Goal: Transaction & Acquisition: Purchase product/service

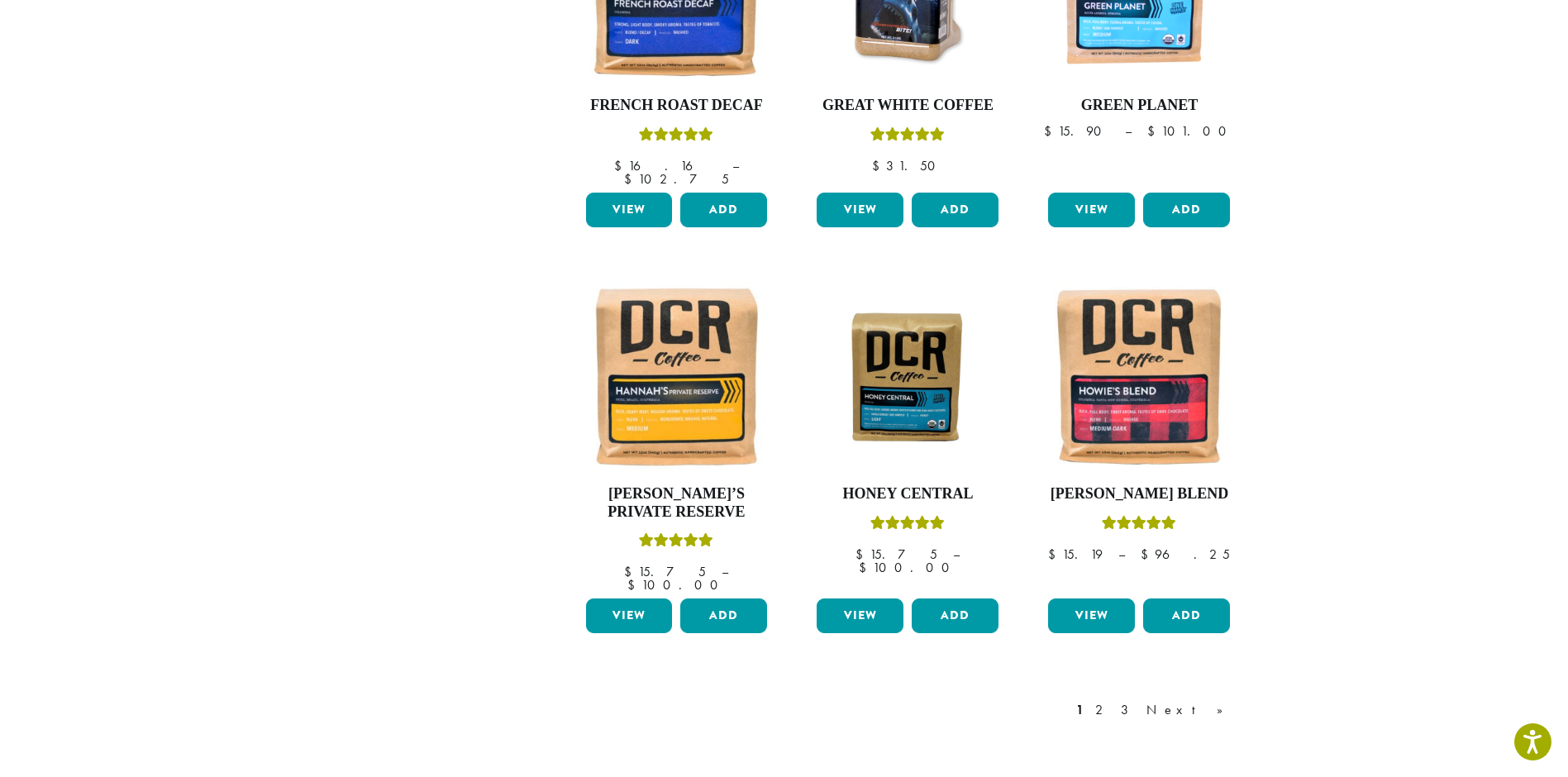
scroll to position [1358, 0]
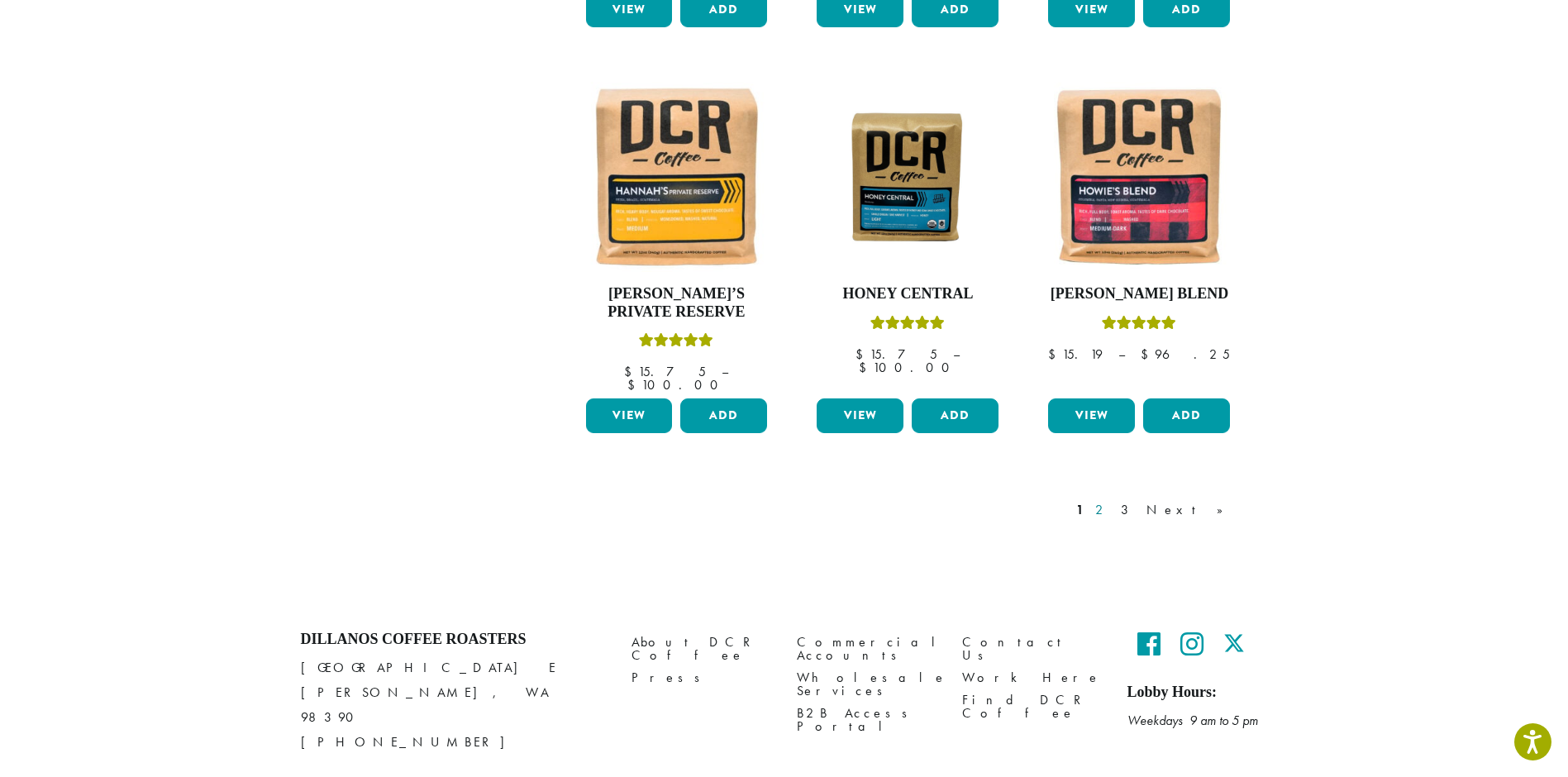
click at [1113, 500] on link "2" at bounding box center [1103, 510] width 20 height 19
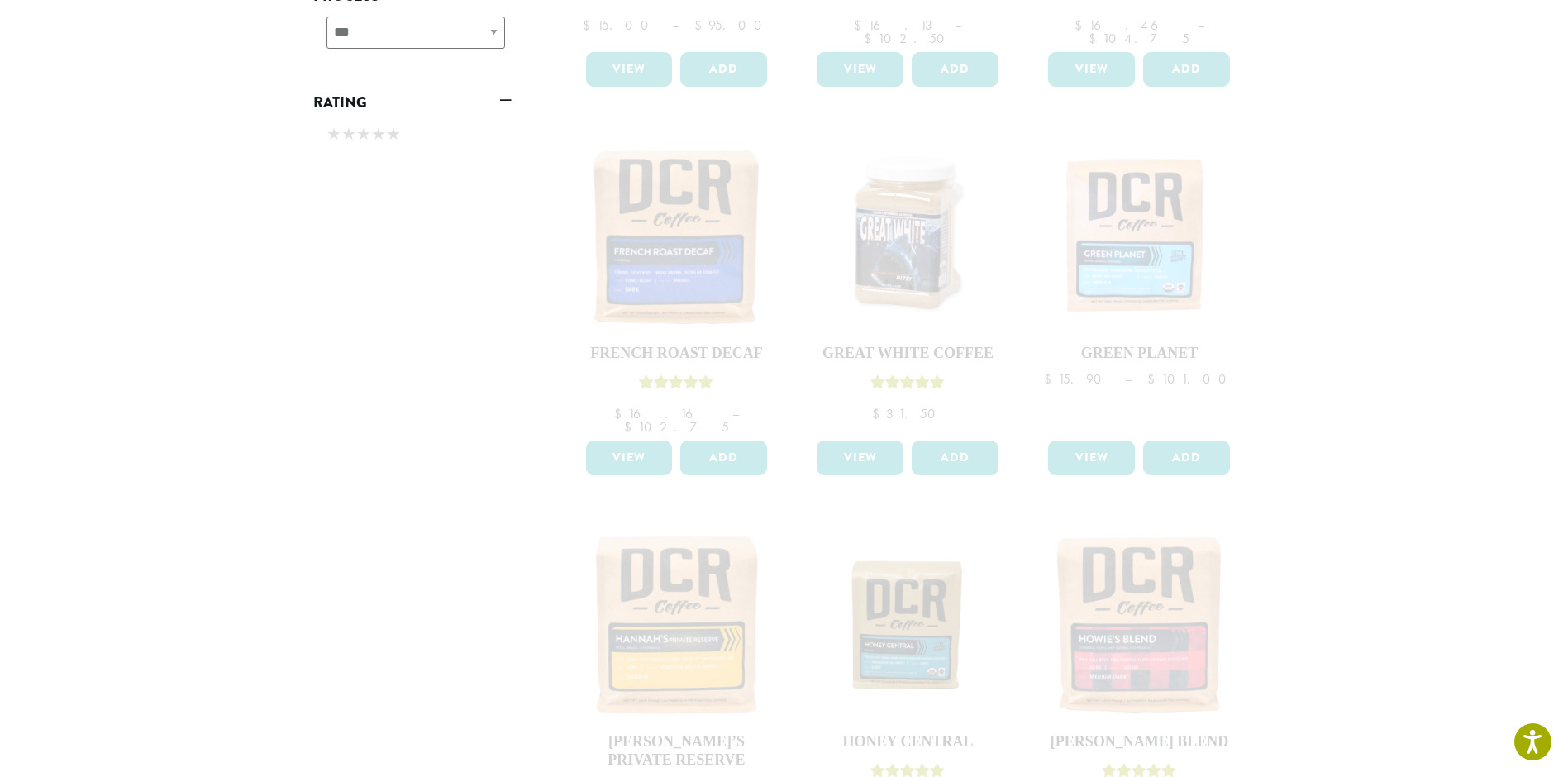
scroll to position [1323, 0]
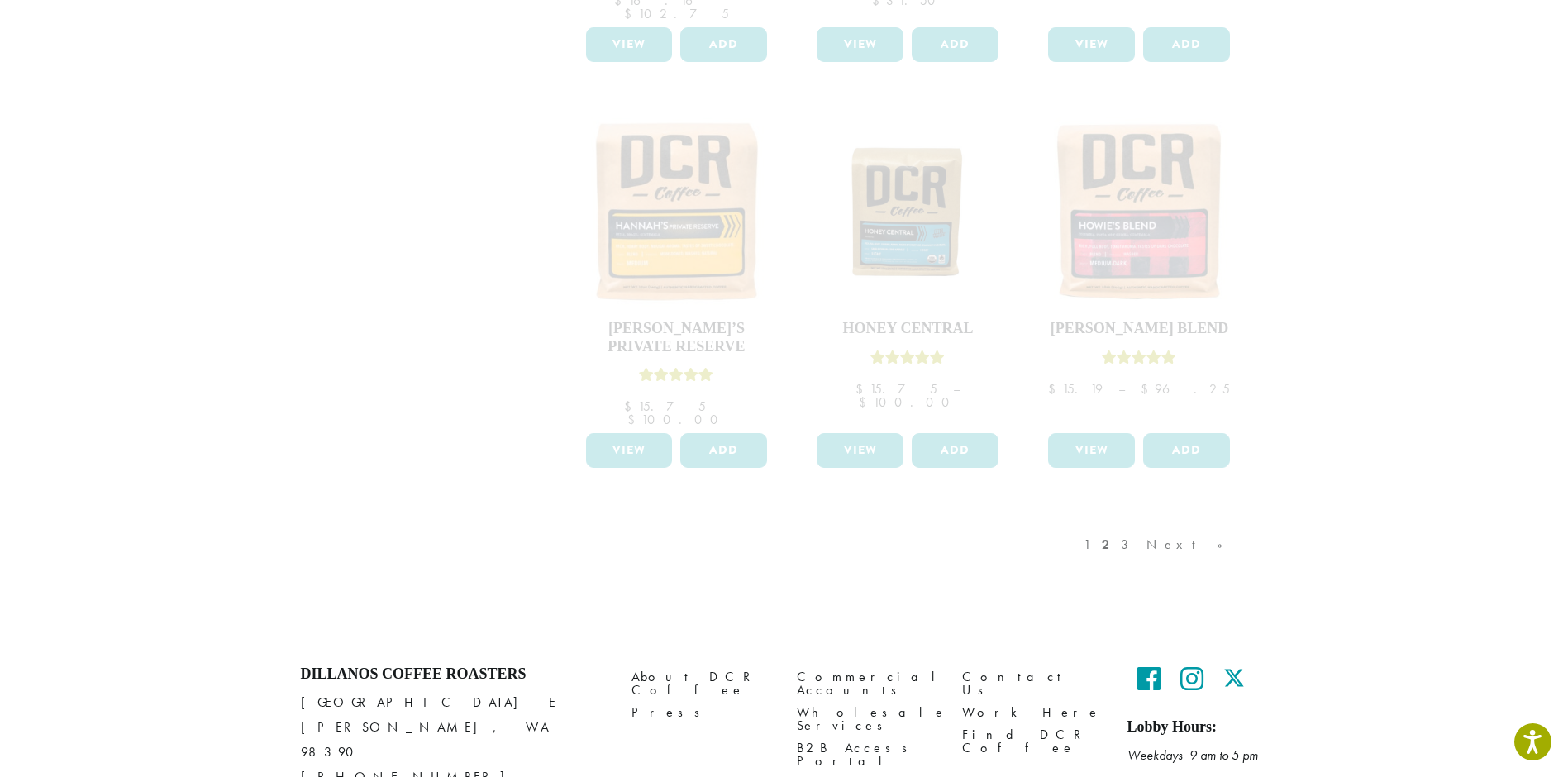
click at [1167, 523] on div "1 2 3 Next »" at bounding box center [1162, 561] width 163 height 78
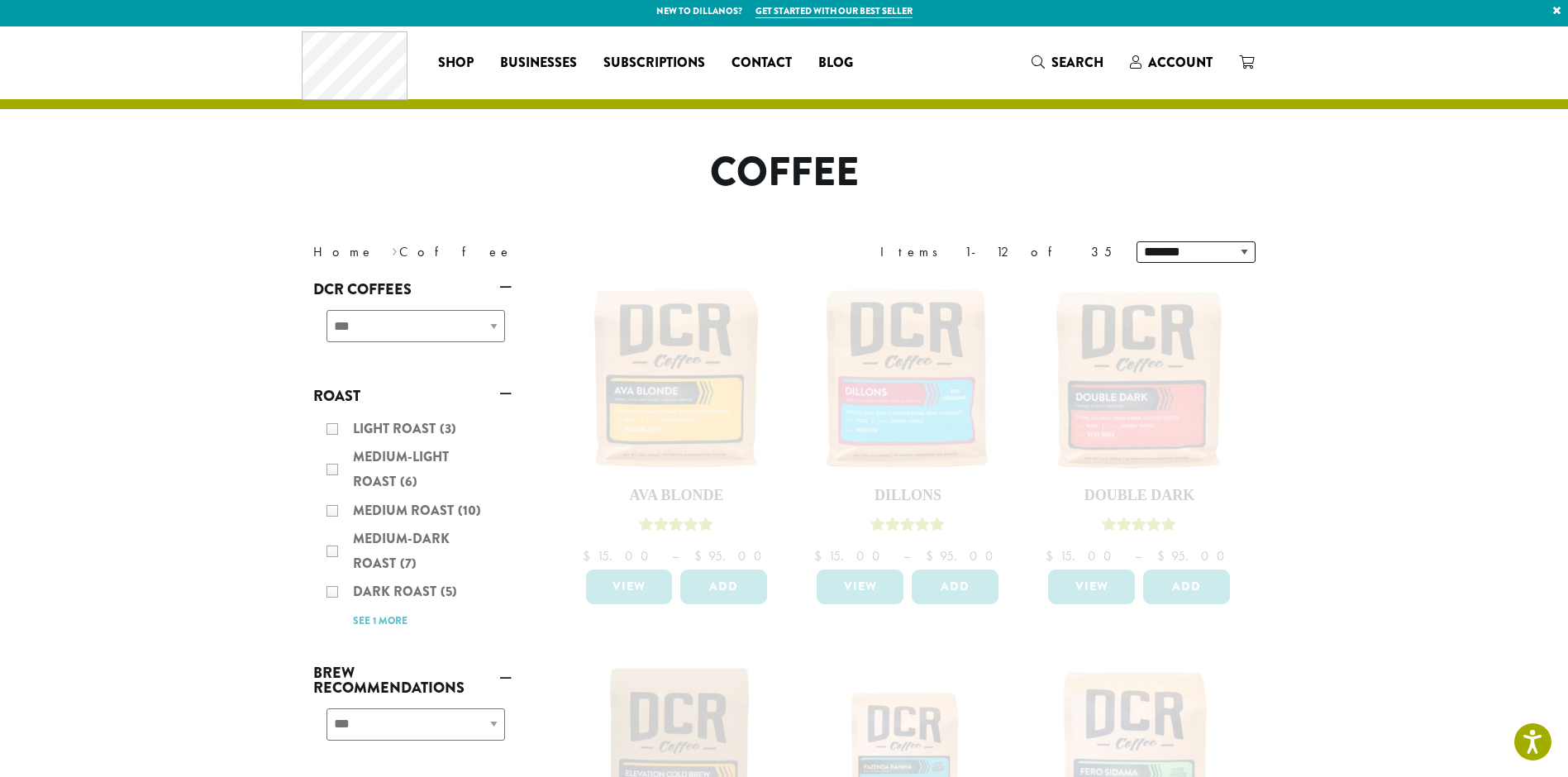
scroll to position [0, 0]
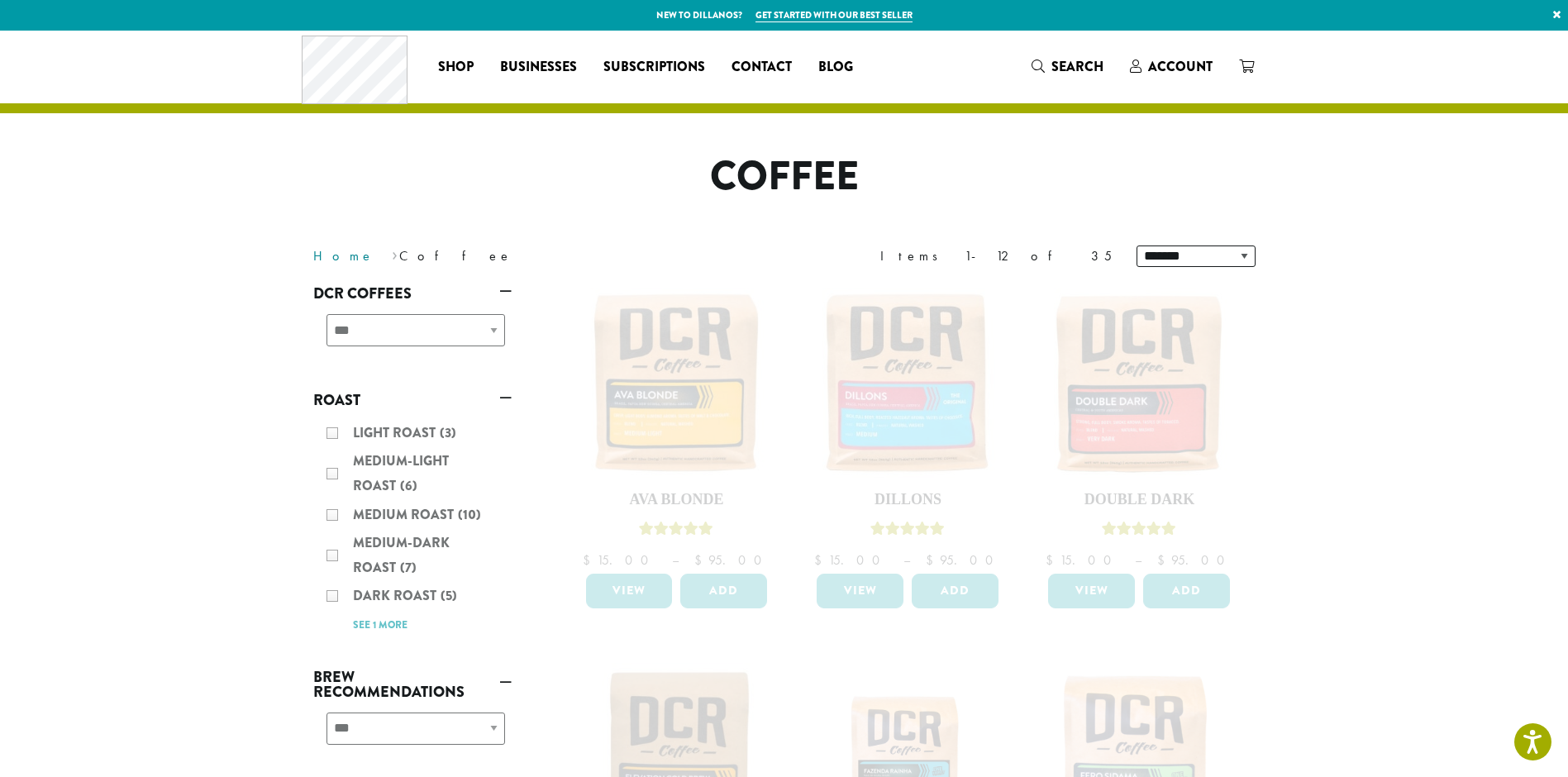
click at [338, 260] on link "Home" at bounding box center [344, 255] width 61 height 18
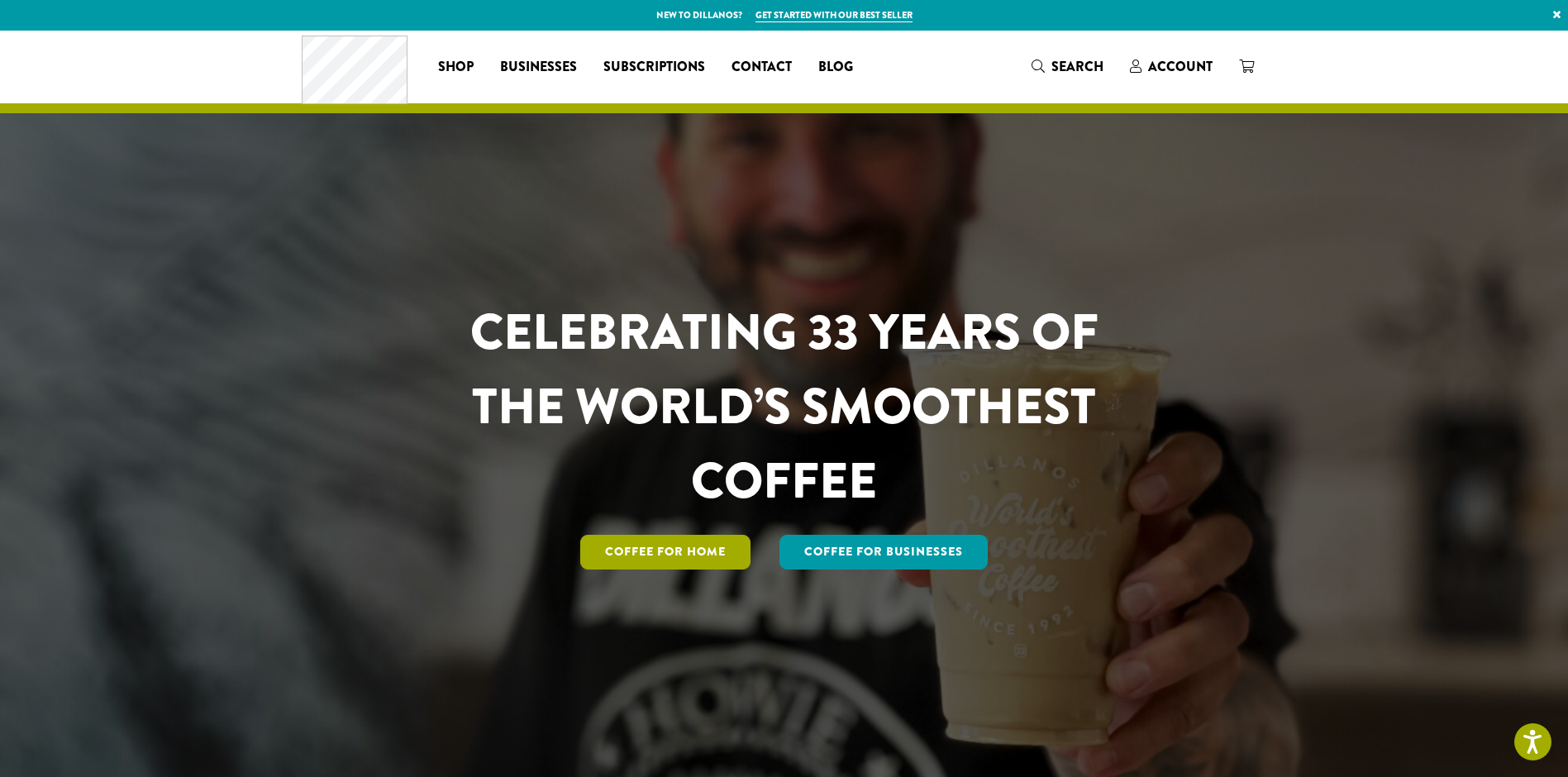
click at [668, 556] on link "Coffee for Home" at bounding box center [665, 552] width 170 height 35
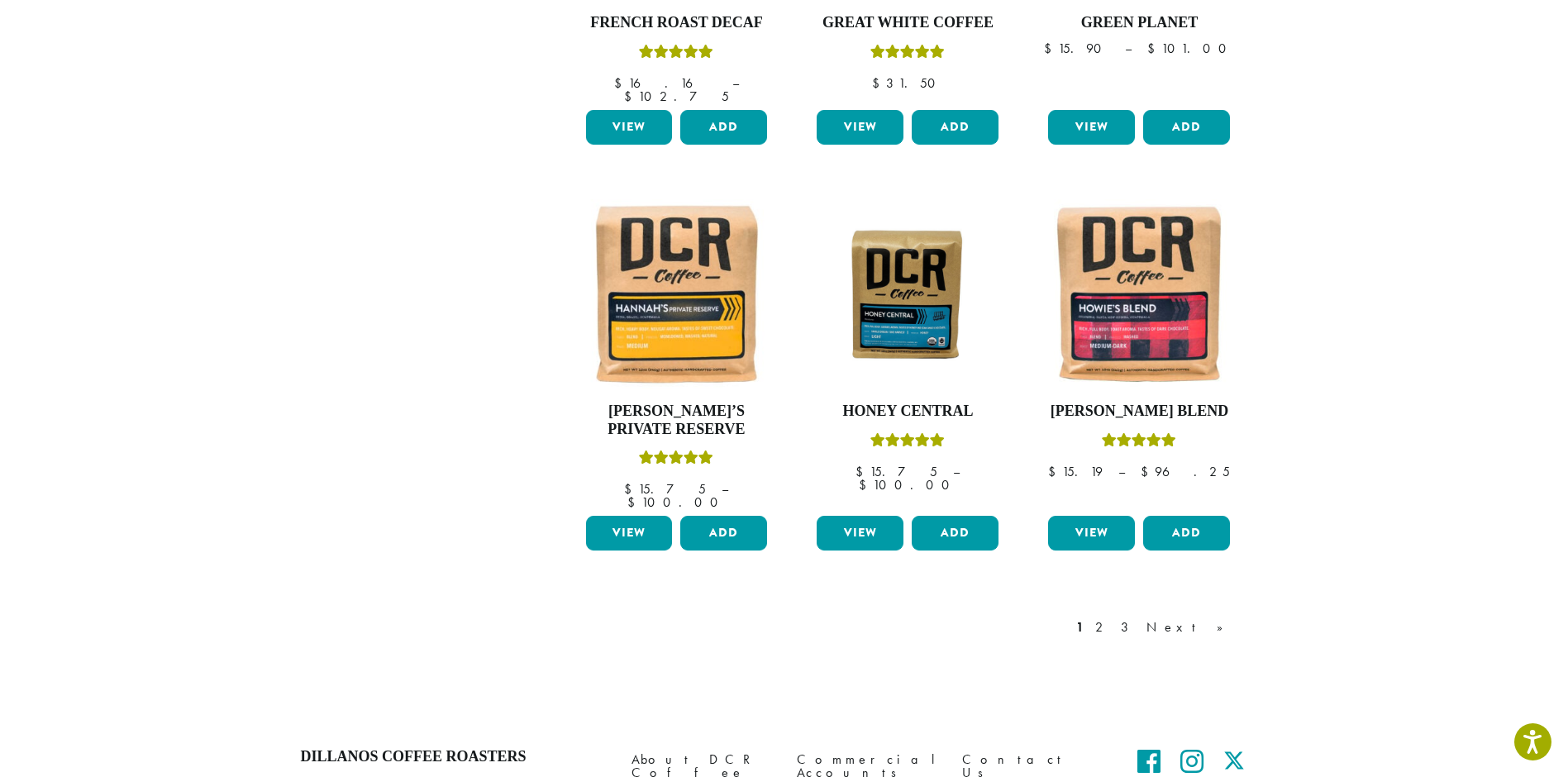
scroll to position [1358, 0]
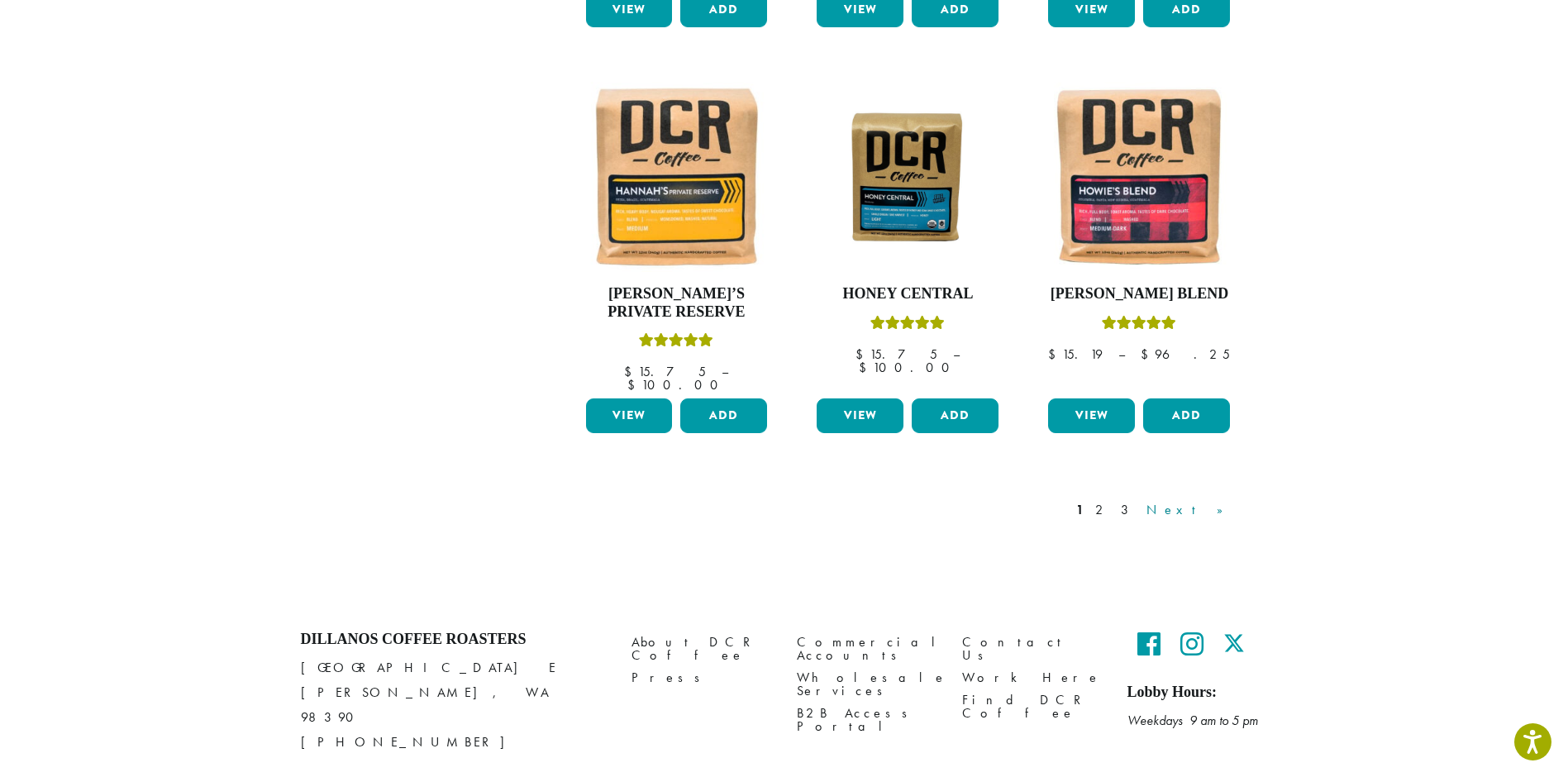
click at [1212, 500] on link "Next »" at bounding box center [1191, 510] width 95 height 19
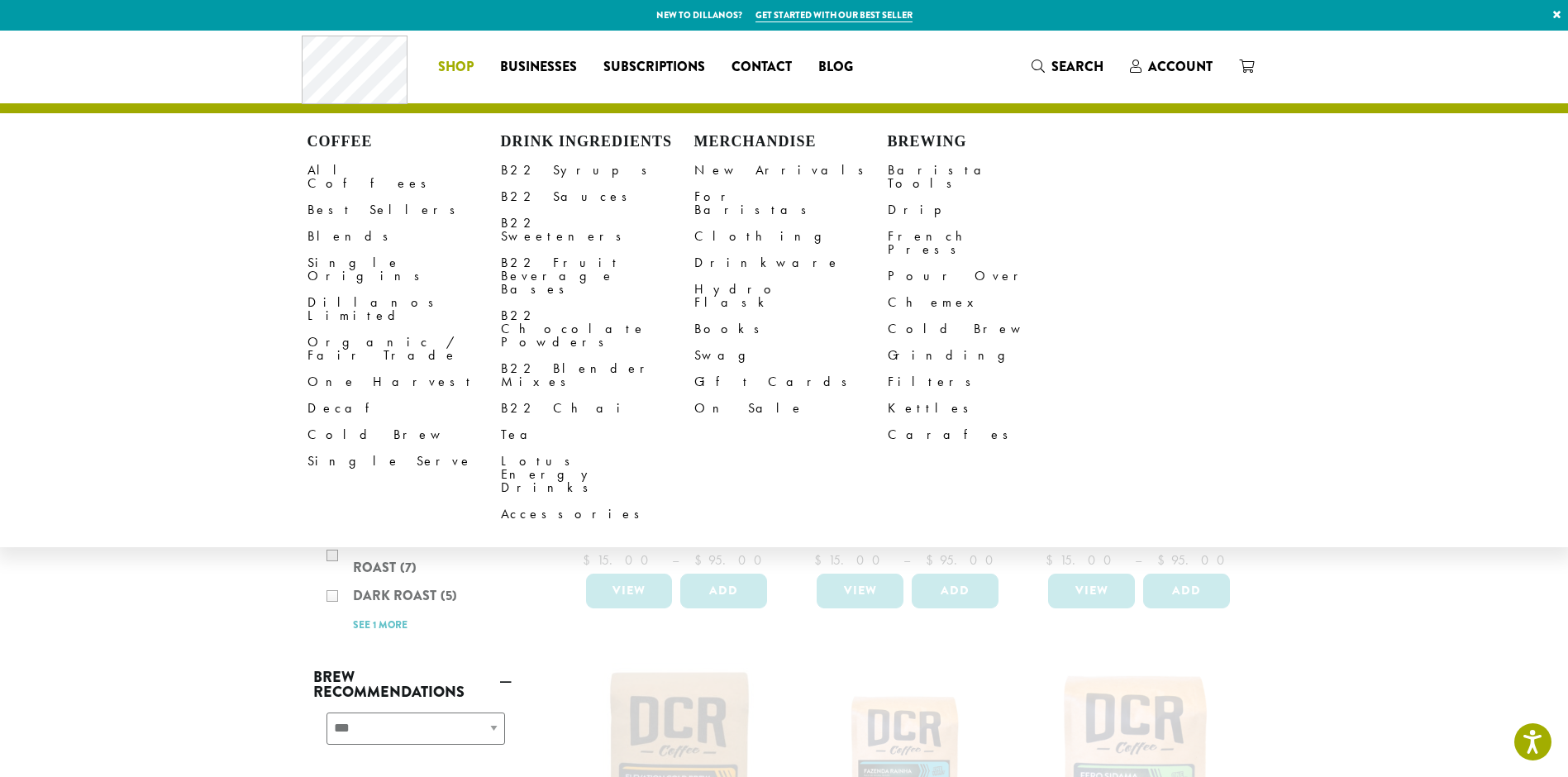
click at [461, 63] on span "Shop" at bounding box center [456, 68] width 35 height 20
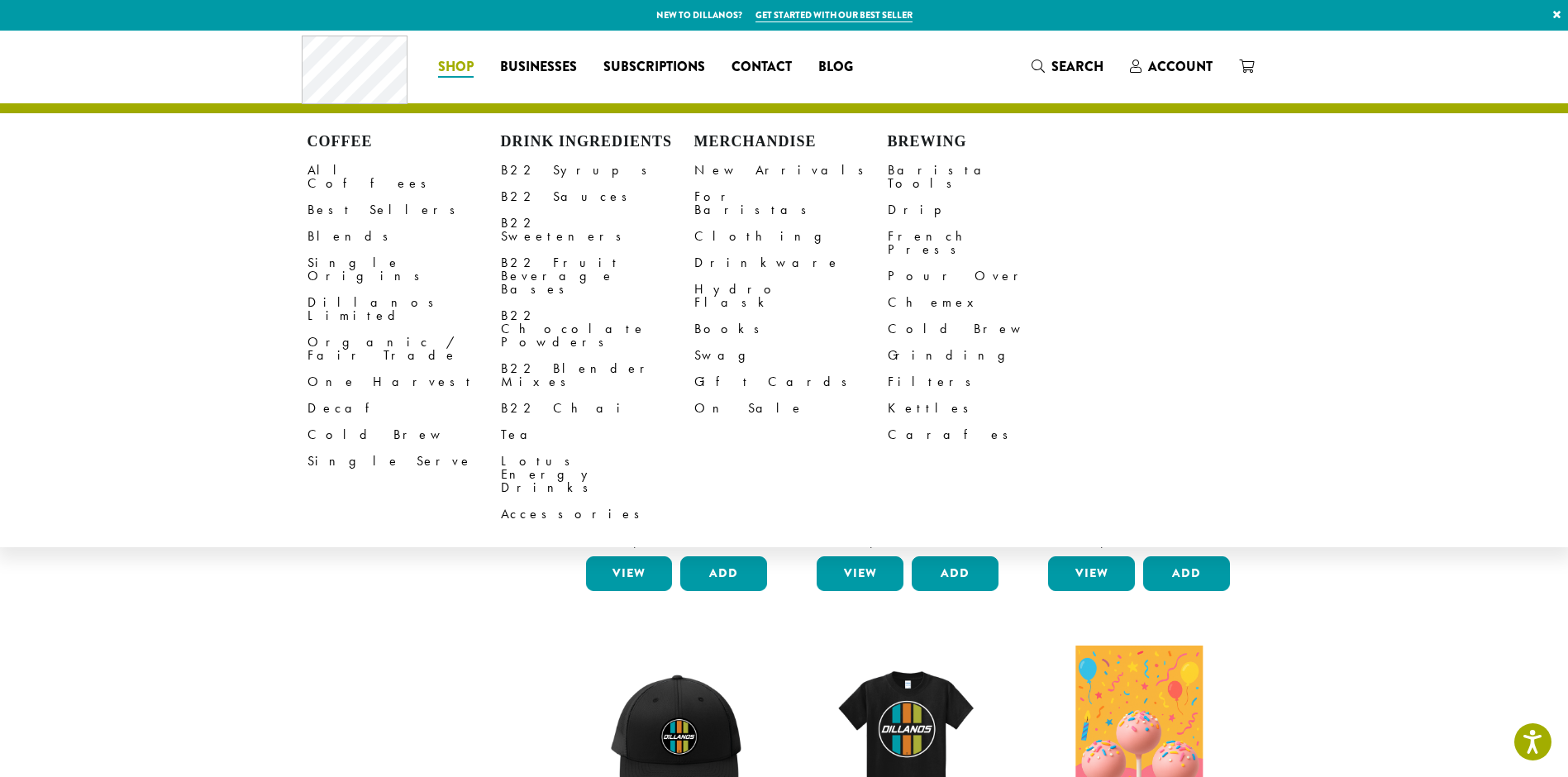
click at [455, 68] on span "Shop" at bounding box center [456, 68] width 35 height 20
click at [346, 329] on link "Organic / Fair Trade" at bounding box center [403, 349] width 193 height 40
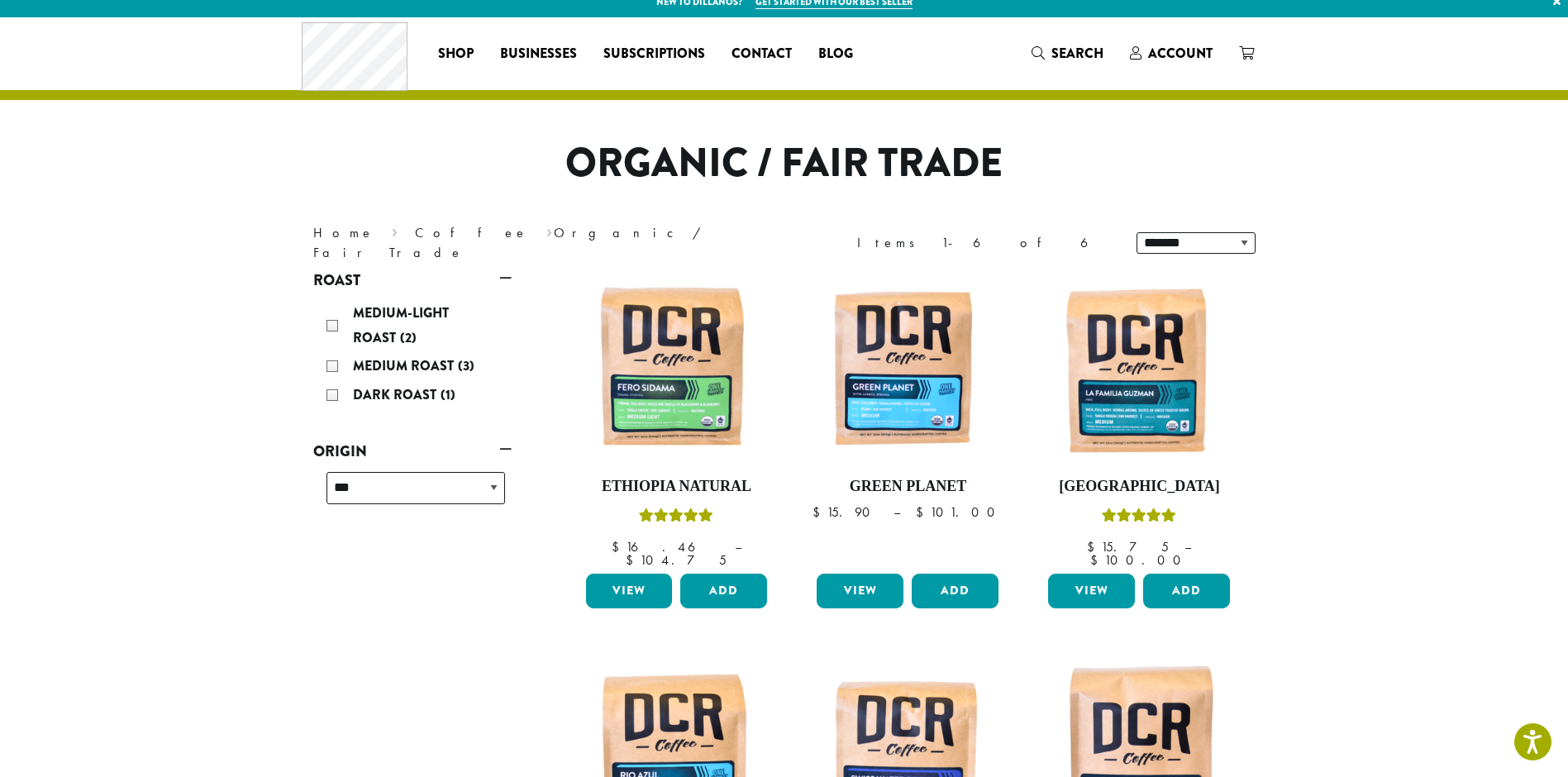
scroll to position [248, 0]
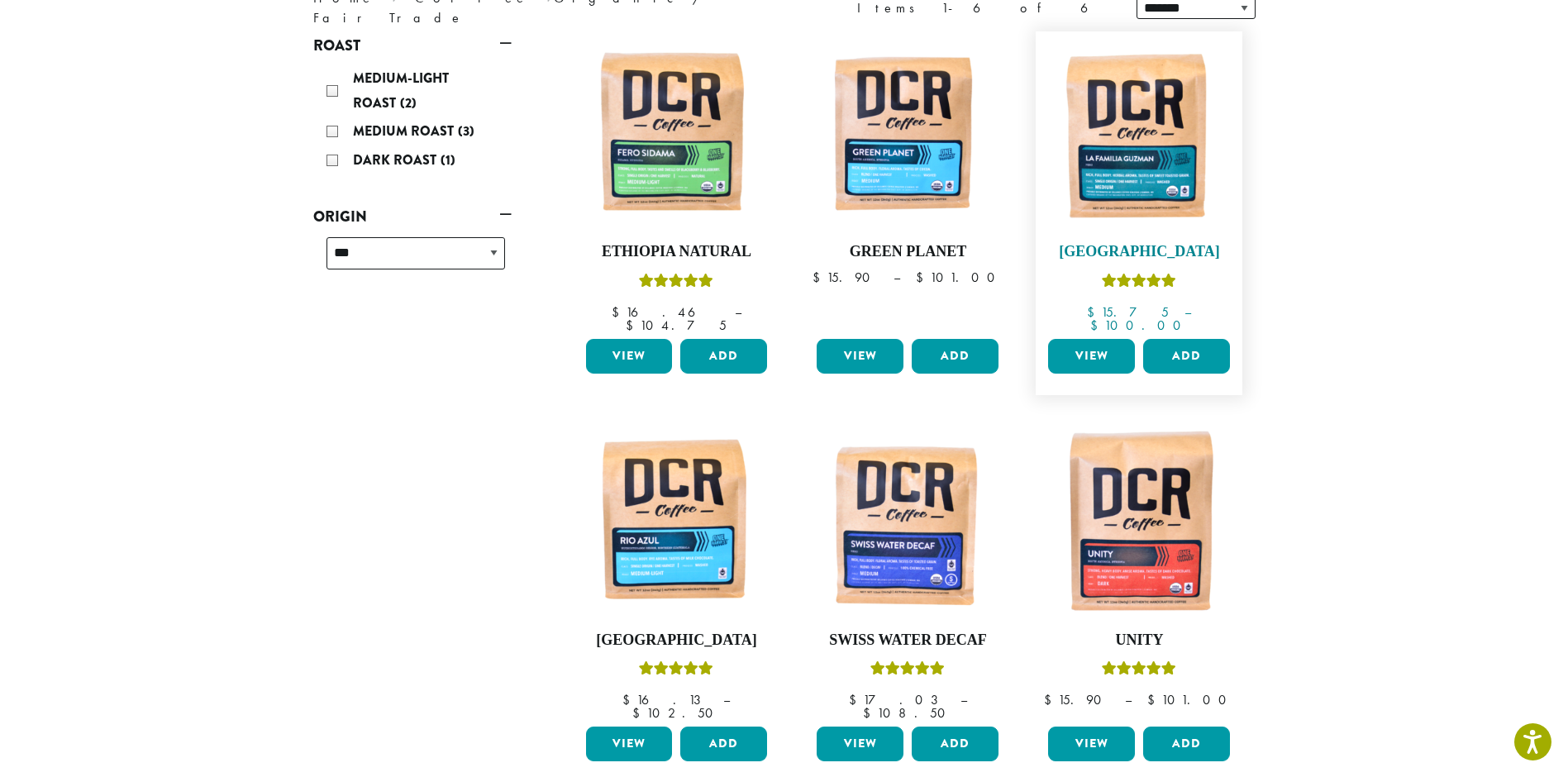
click at [1135, 152] on img at bounding box center [1140, 135] width 191 height 191
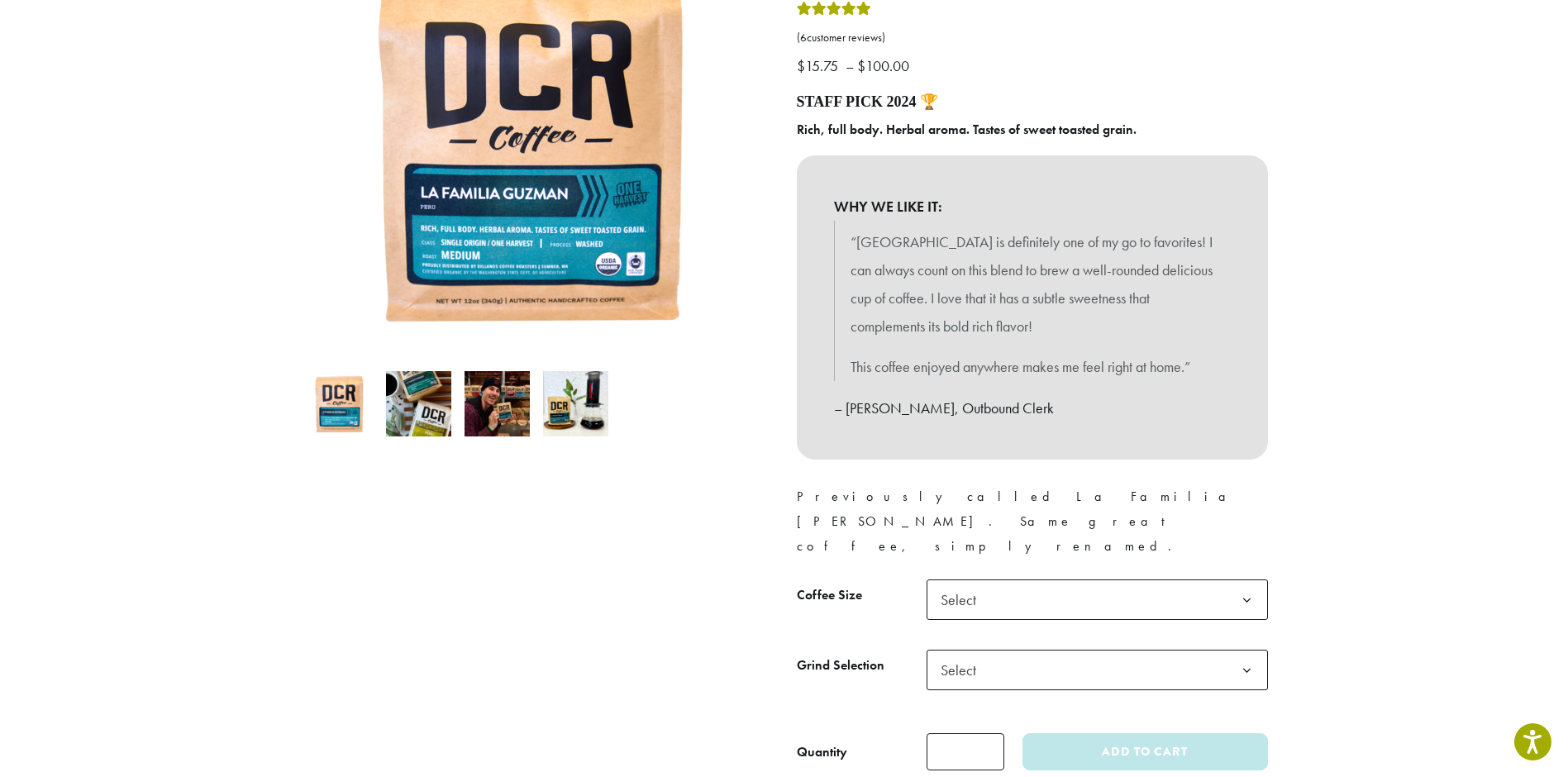
scroll to position [329, 0]
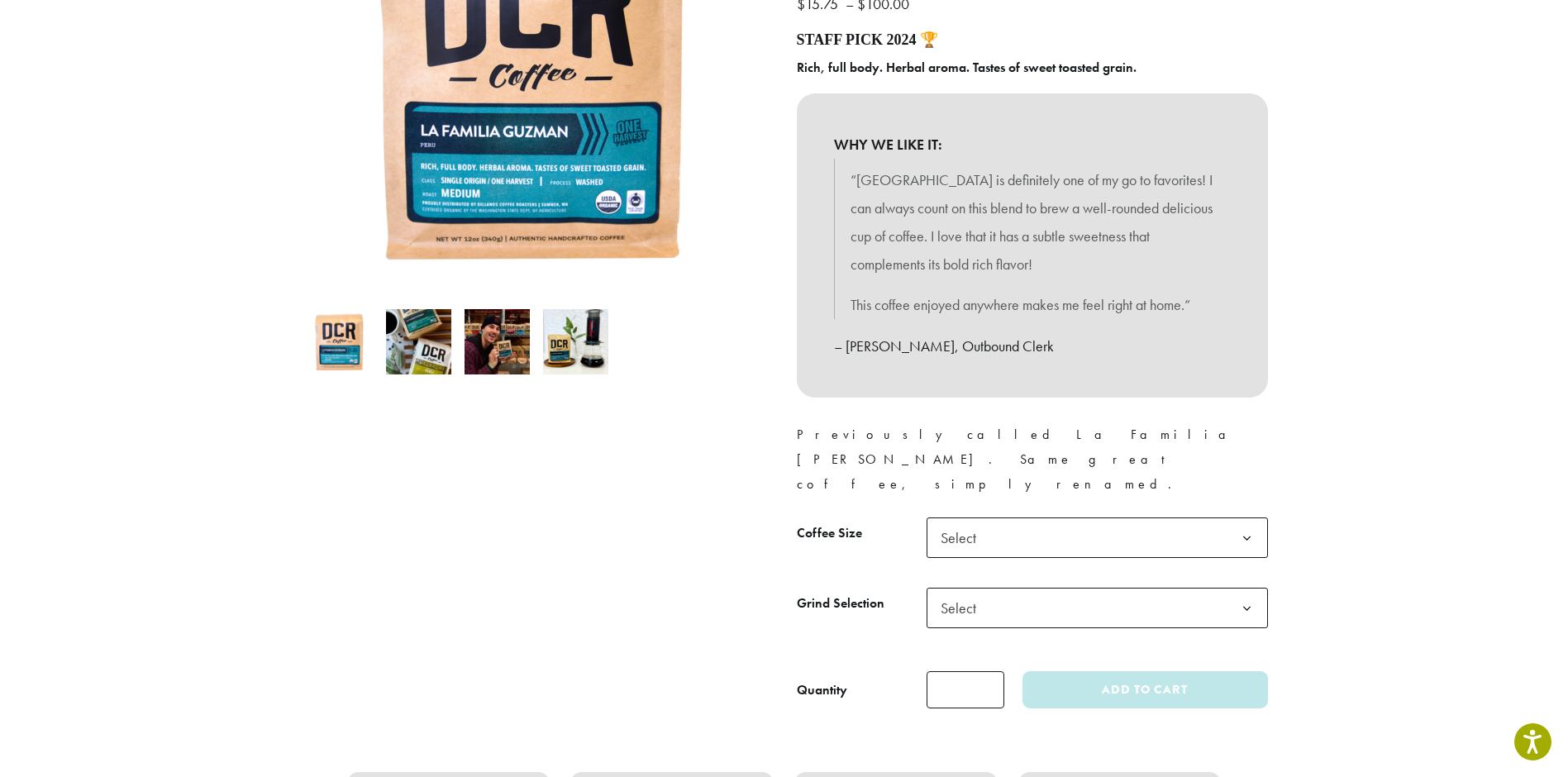
click at [1040, 517] on span "Select" at bounding box center [1097, 537] width 341 height 41
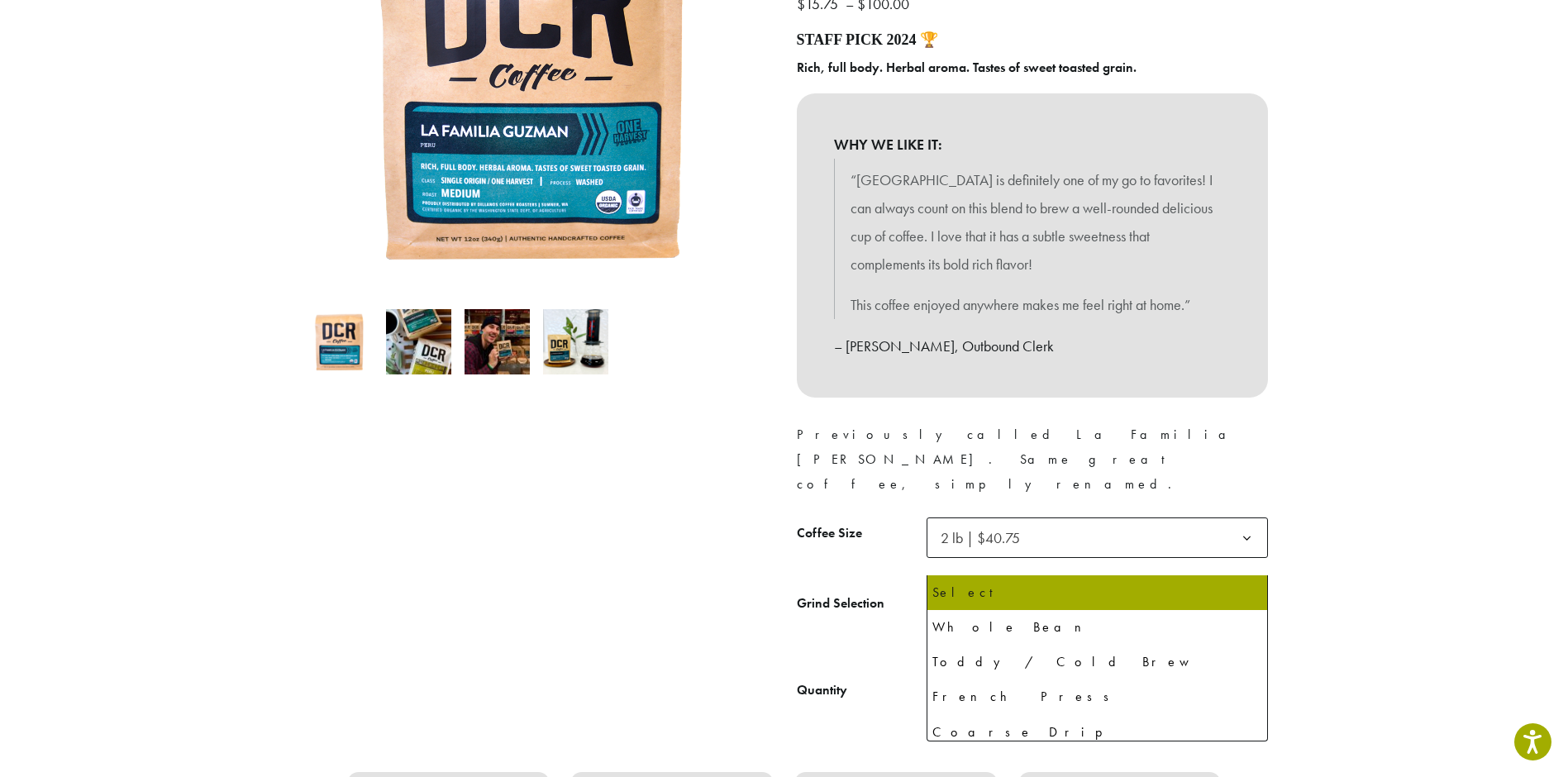
click at [1175, 587] on span "Select" at bounding box center [1097, 608] width 341 height 41
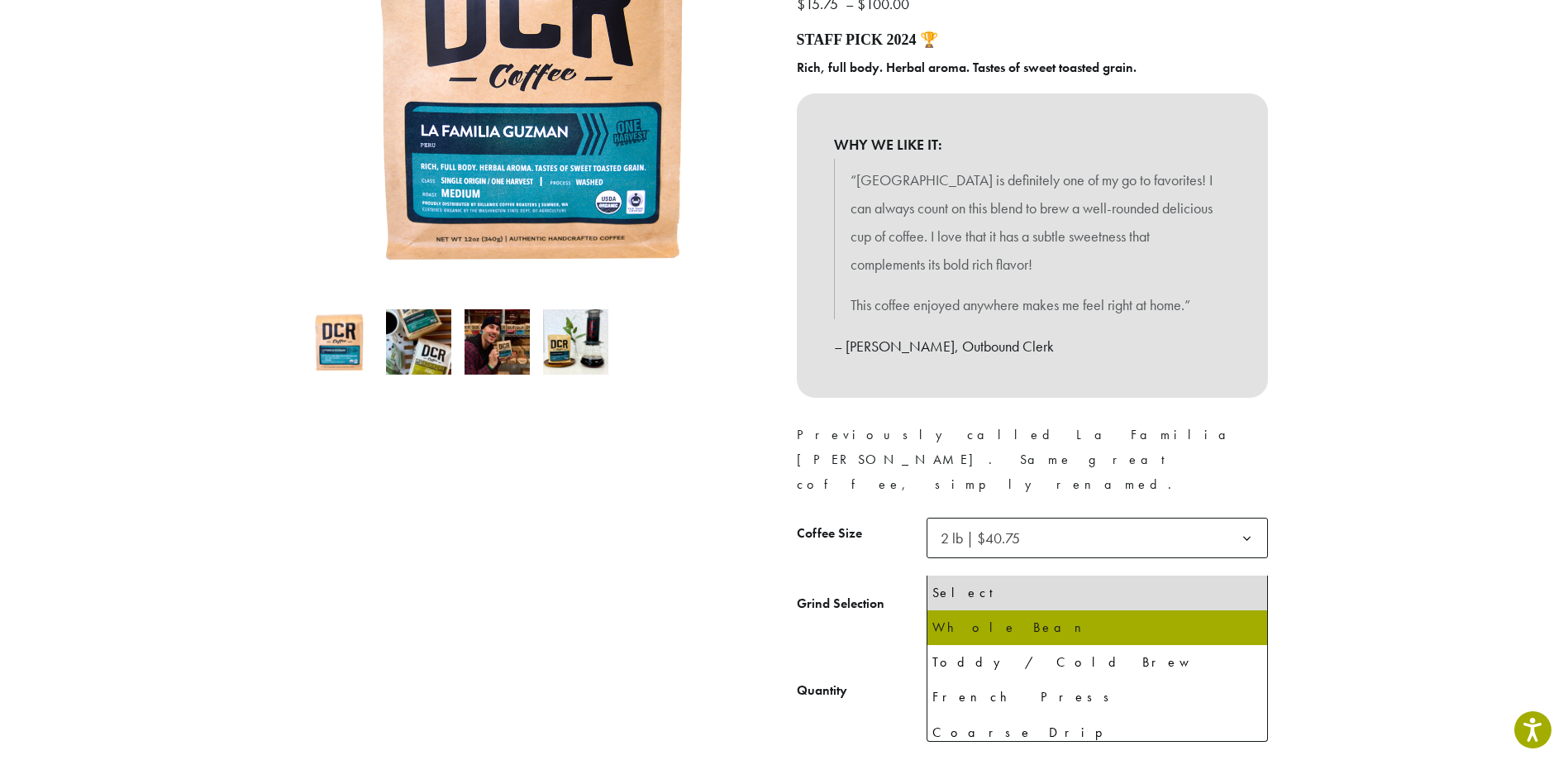
select select "**********"
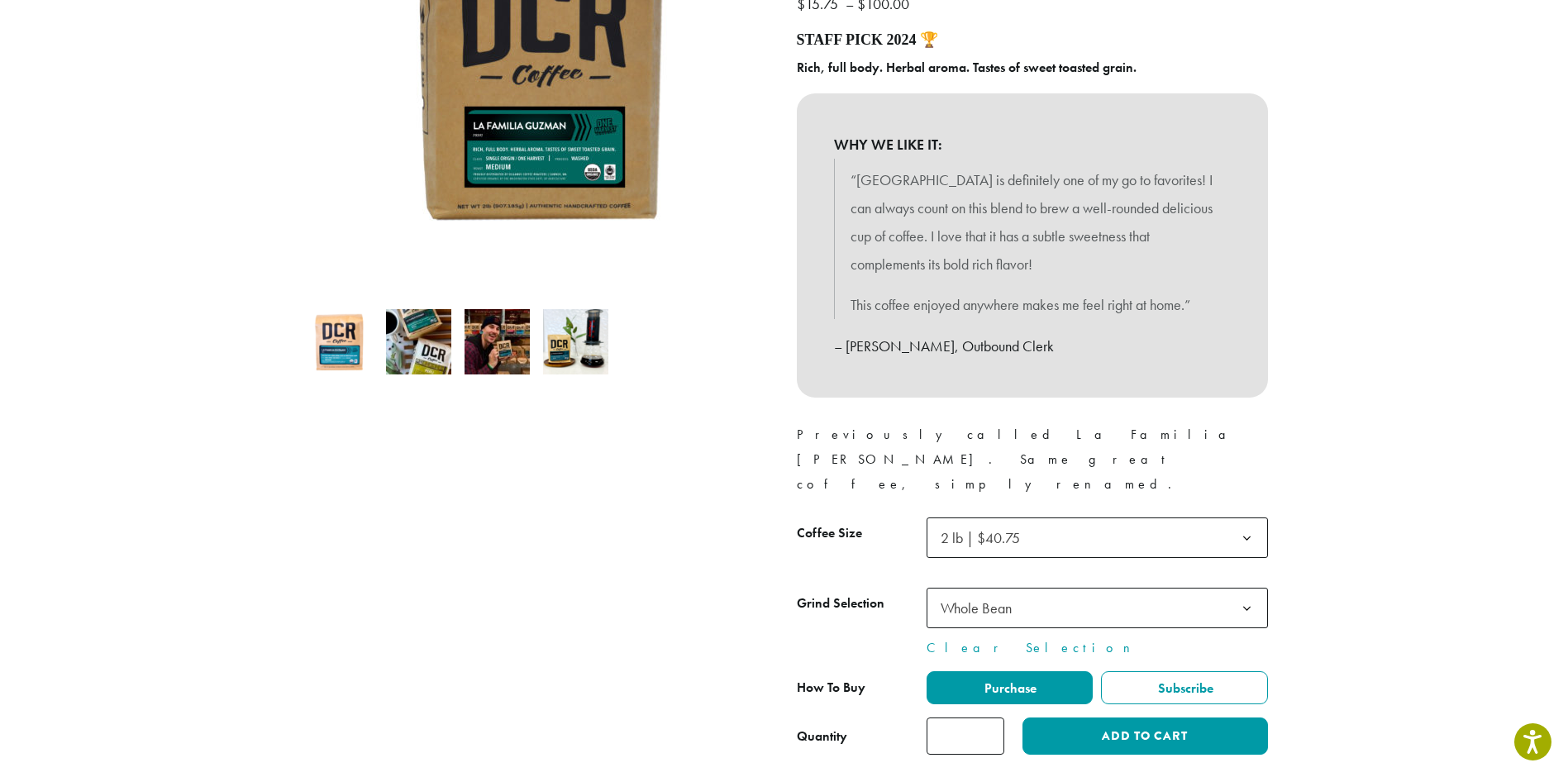
click at [1248, 518] on b at bounding box center [1247, 538] width 41 height 41
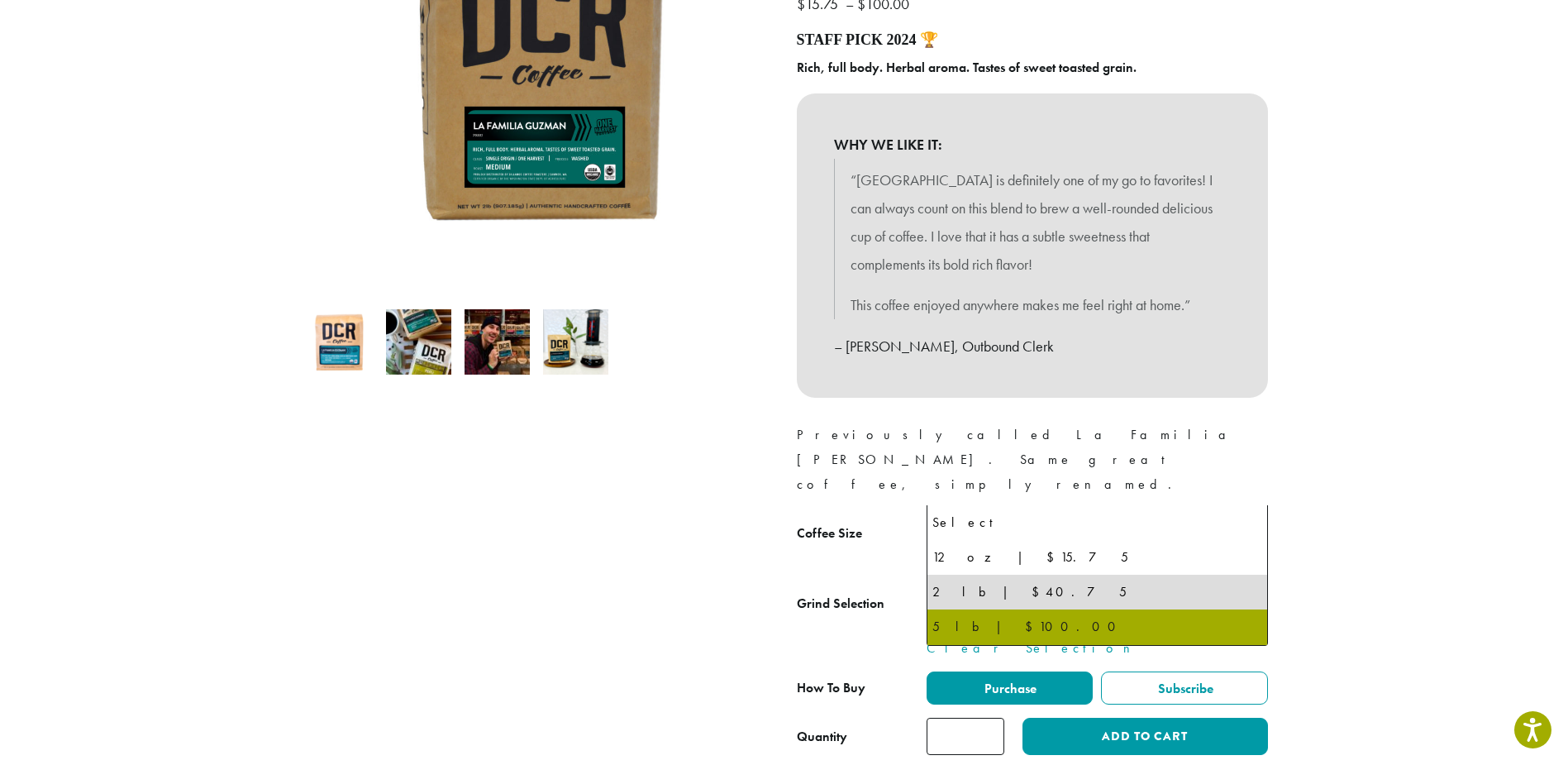
select select "**********"
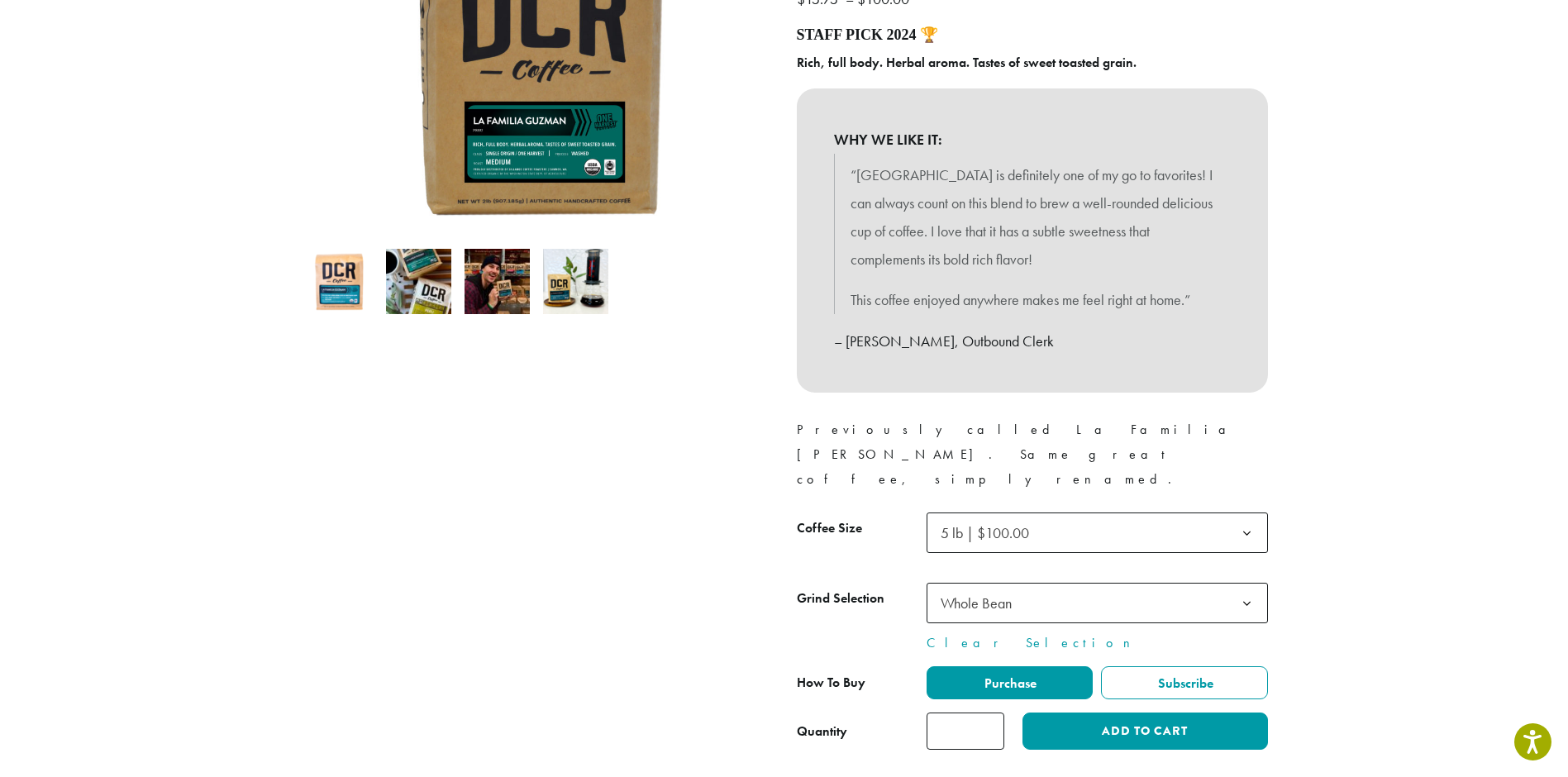
scroll to position [412, 0]
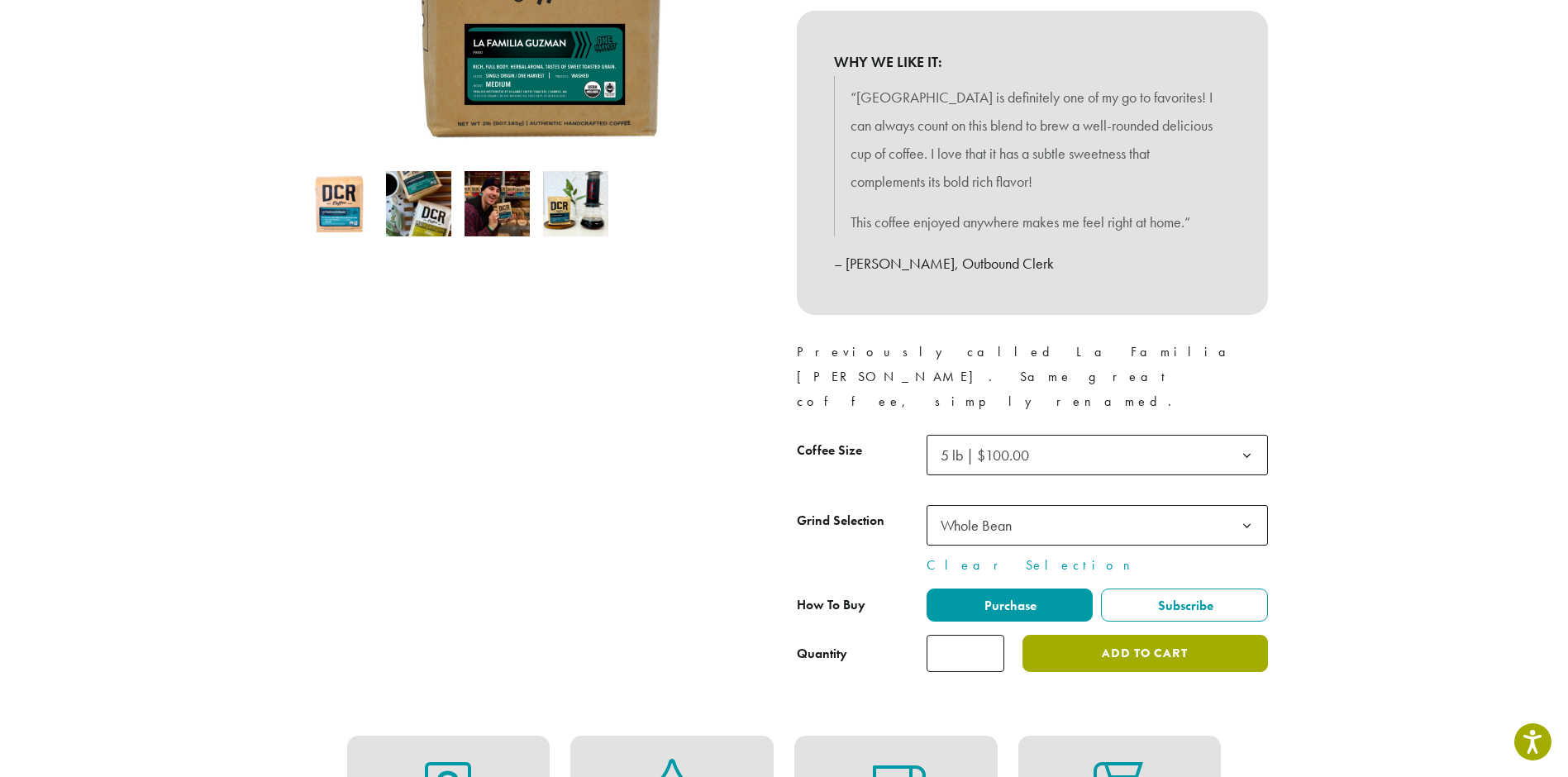
click at [1117, 635] on button "Add to cart" at bounding box center [1145, 653] width 245 height 37
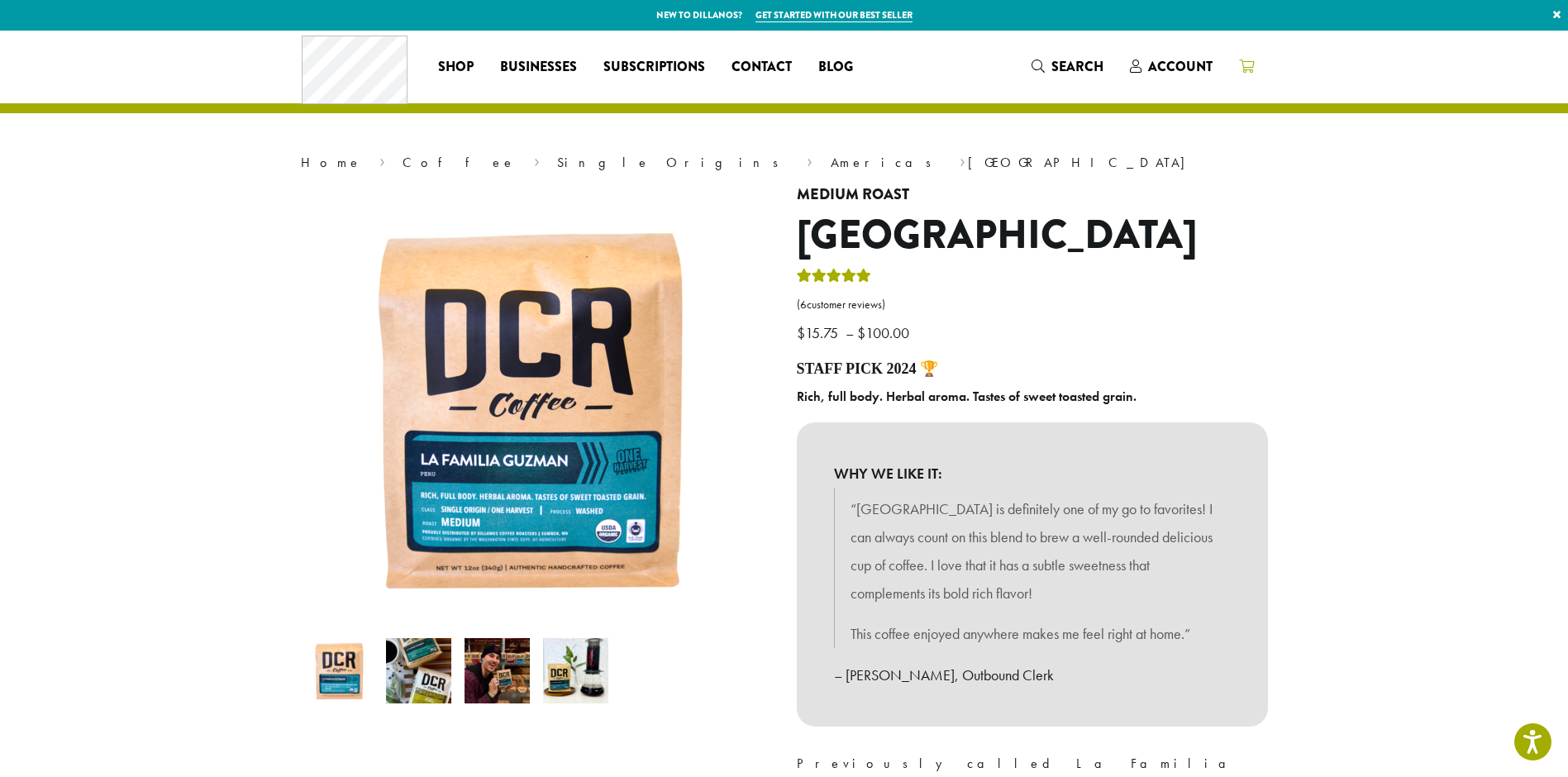
click at [1253, 63] on icon at bounding box center [1247, 66] width 15 height 13
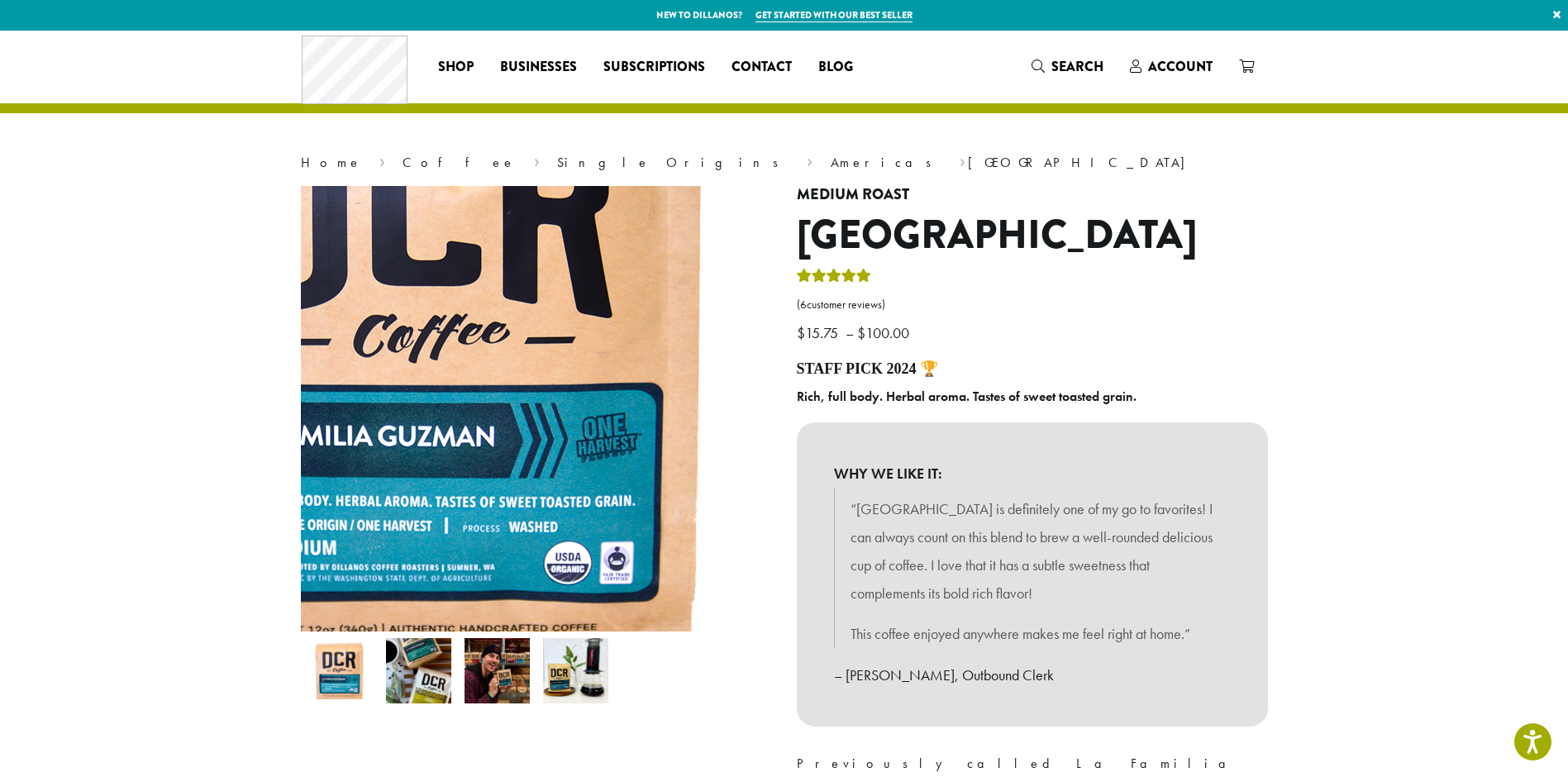
scroll to position [165, 0]
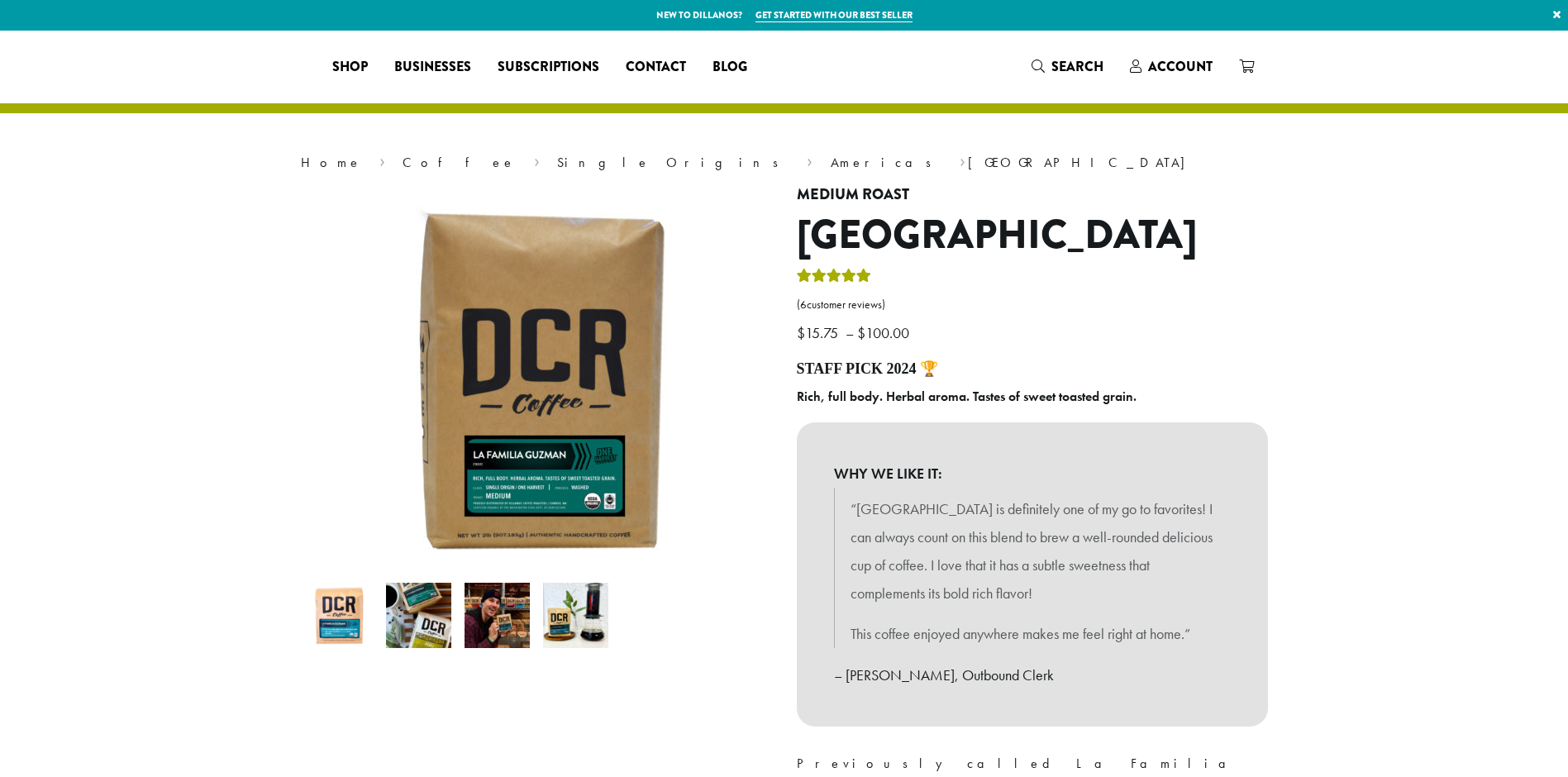
select select "**********"
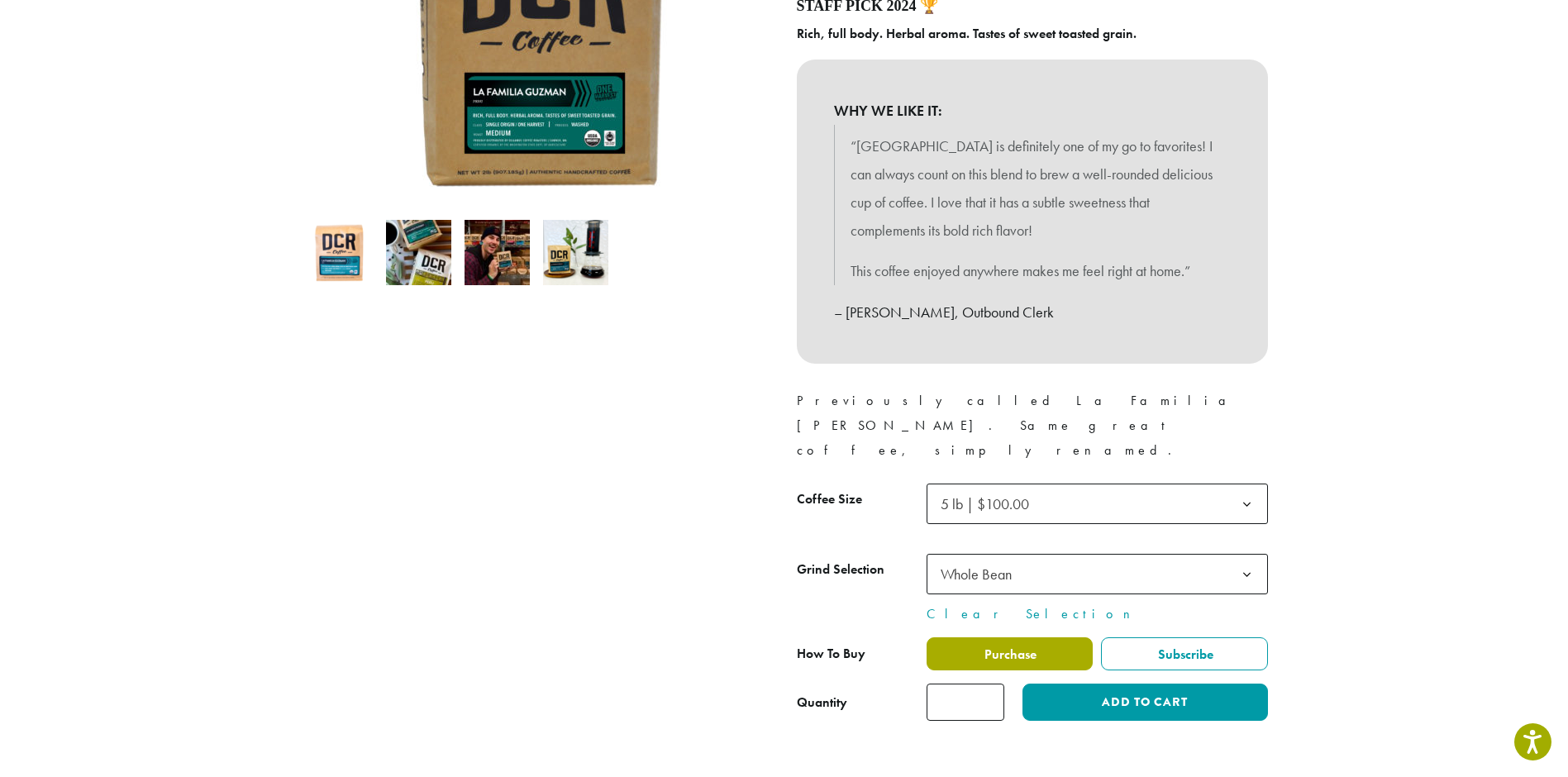
scroll to position [412, 0]
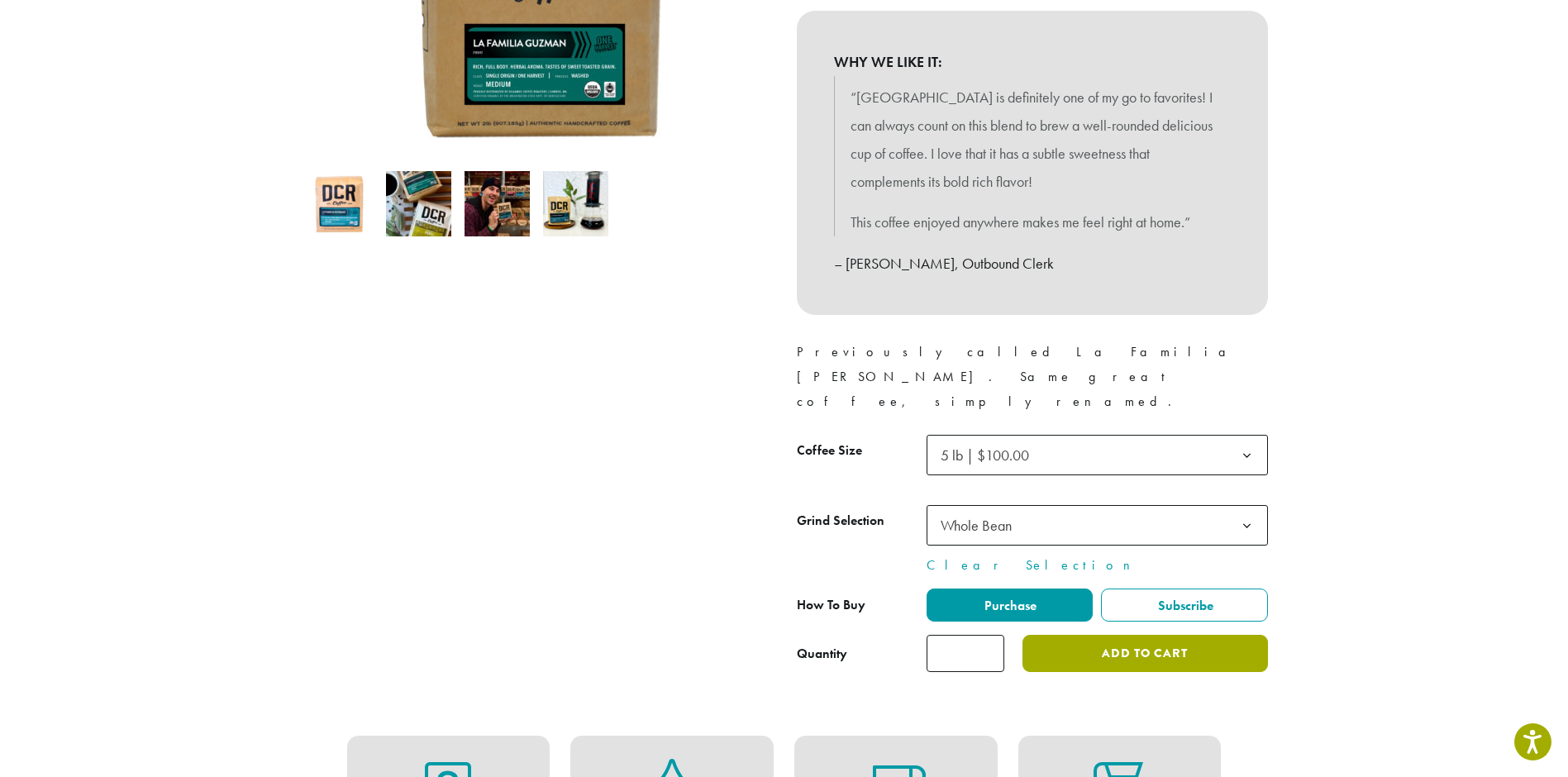
click at [1130, 635] on button "Add to cart" at bounding box center [1145, 653] width 245 height 37
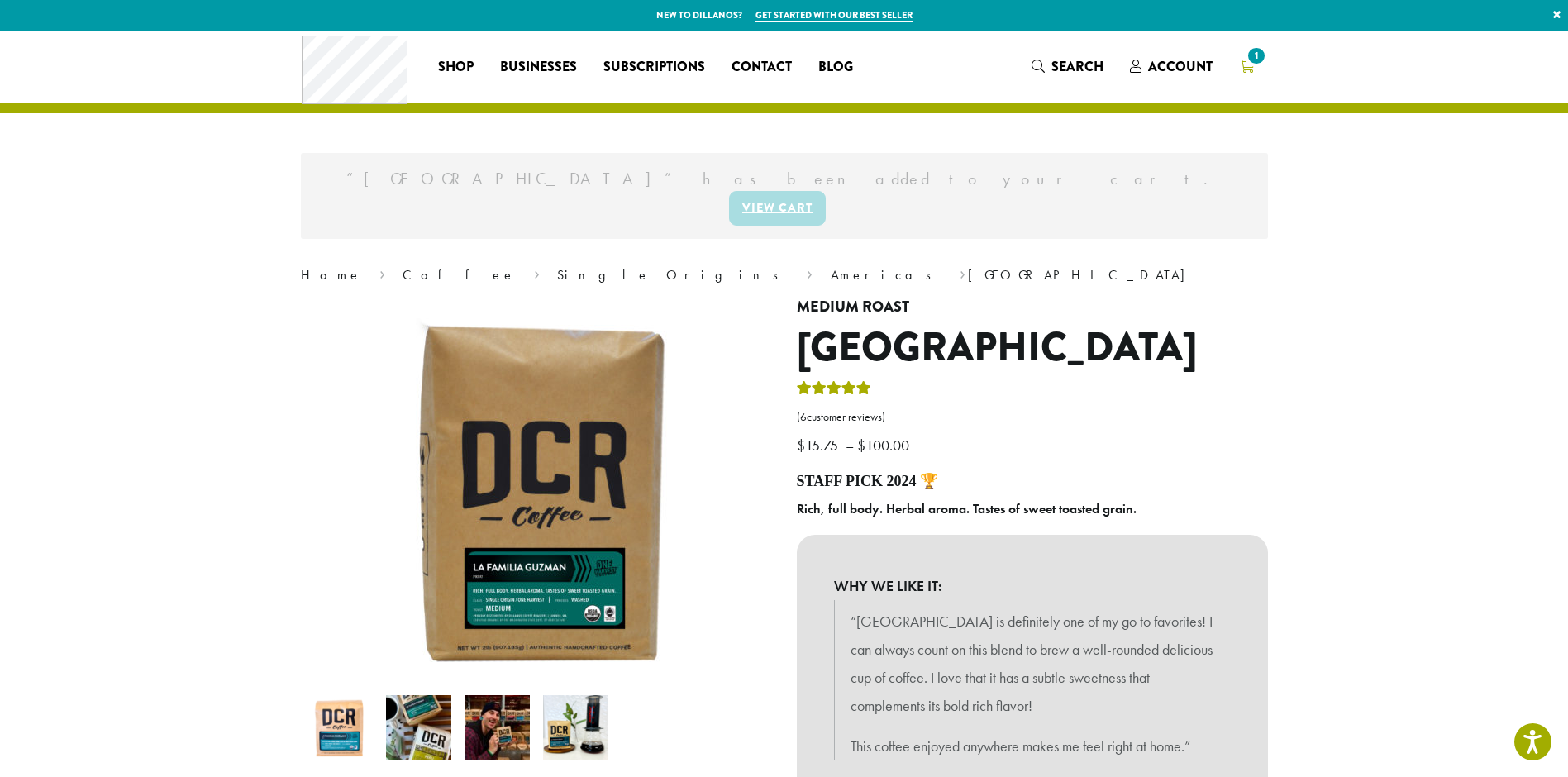
click at [1249, 67] on icon "1" at bounding box center [1247, 66] width 15 height 13
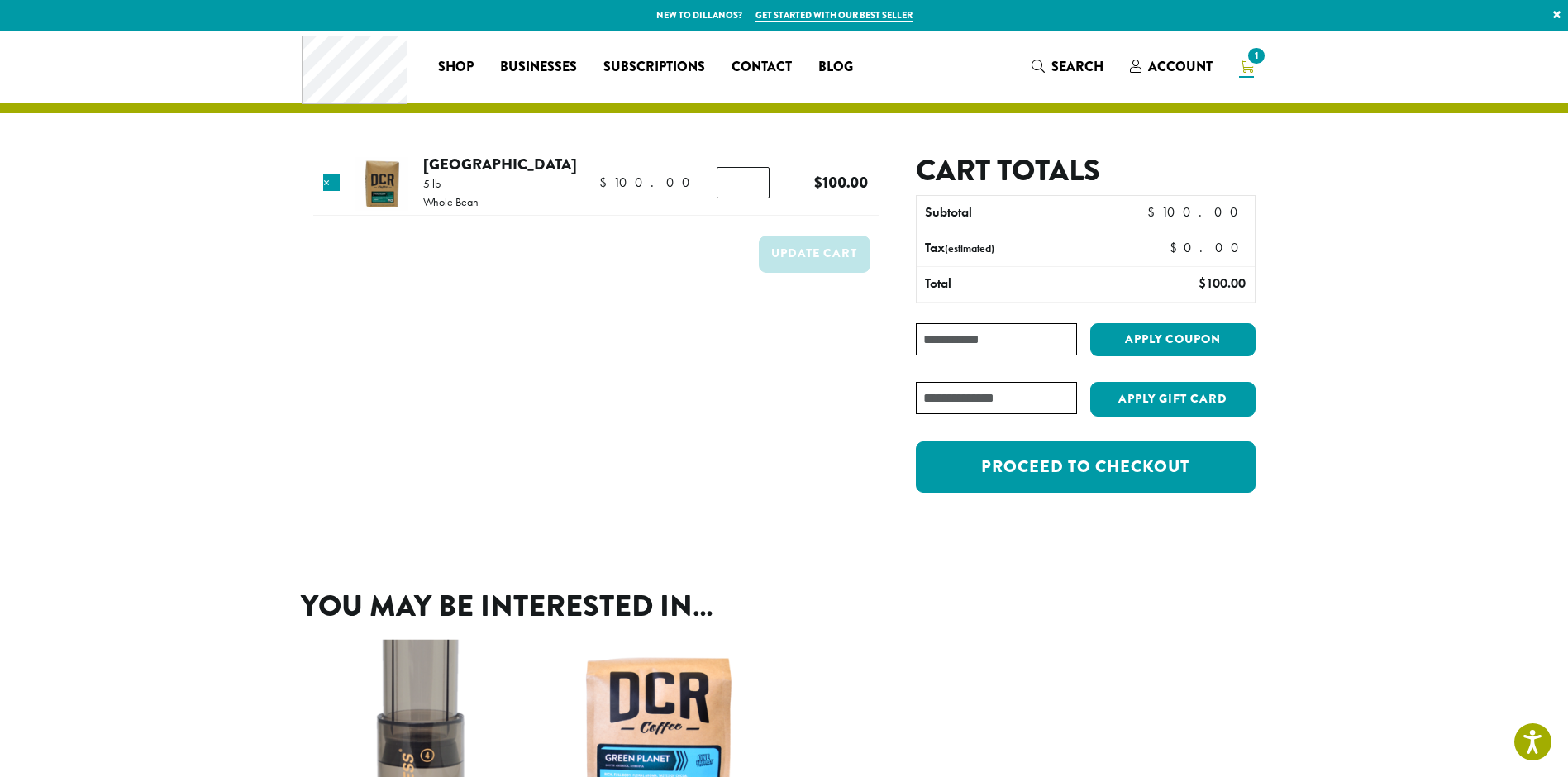
click at [982, 339] on input "Coupon:" at bounding box center [995, 339] width 160 height 32
type input "**********"
click at [1170, 337] on button "Apply coupon" at bounding box center [1173, 339] width 166 height 34
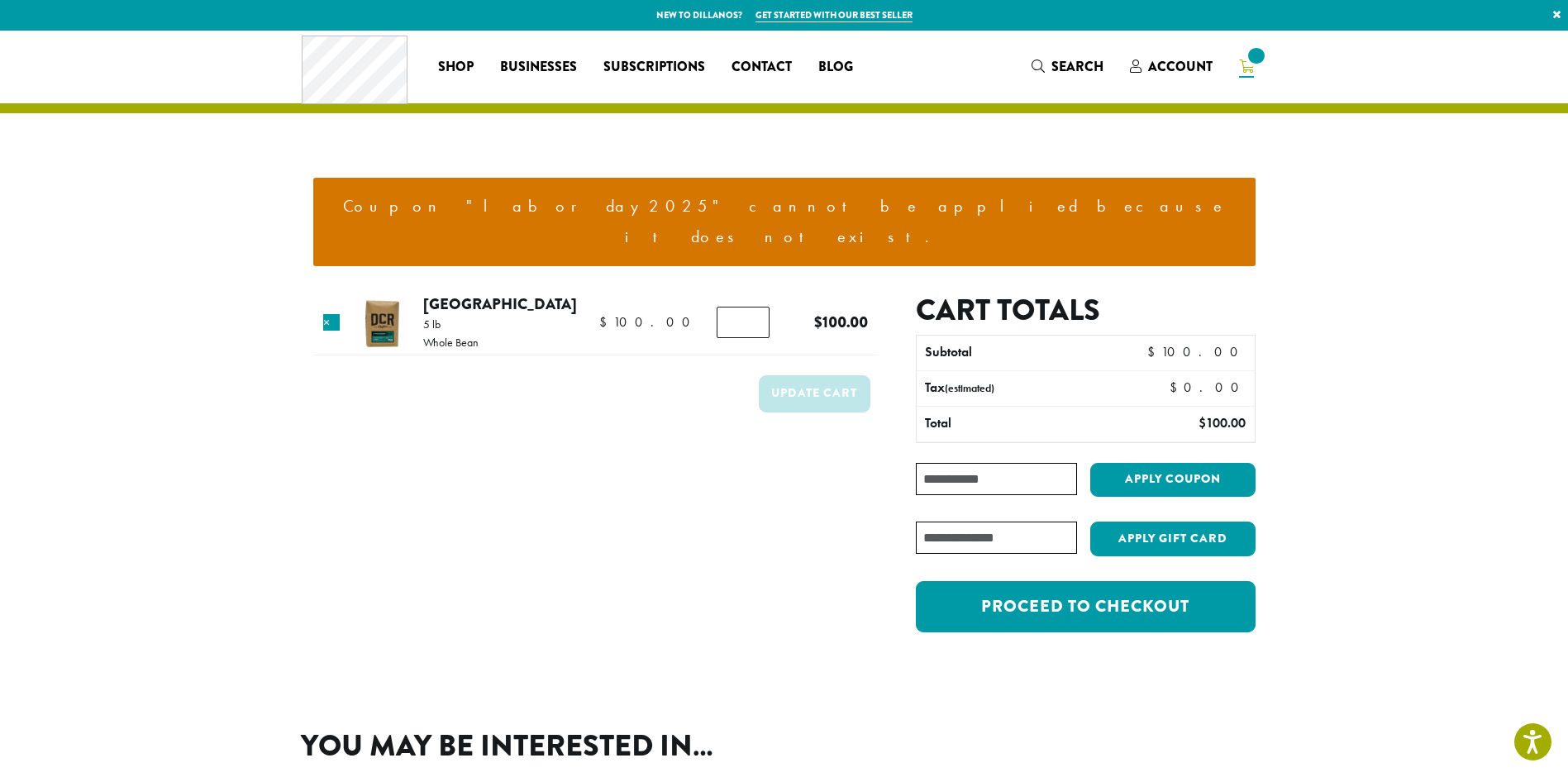
click at [1019, 463] on input "Coupon:" at bounding box center [995, 479] width 160 height 32
type input "**********"
drag, startPoint x: 1139, startPoint y: 450, endPoint x: 1146, endPoint y: 447, distance: 7.6
click at [1146, 463] on button "Apply coupon" at bounding box center [1173, 480] width 166 height 34
